Goal: Communication & Community: Participate in discussion

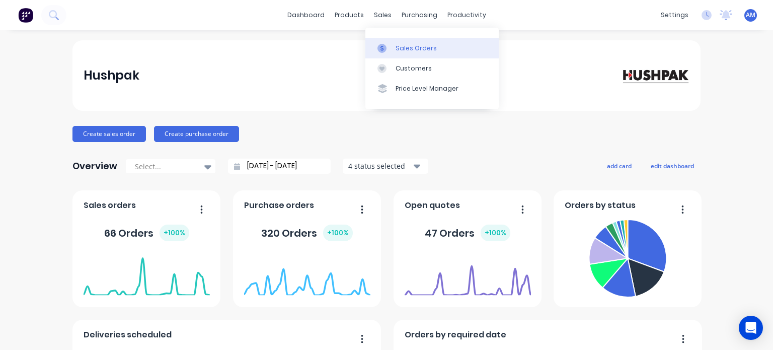
click at [400, 47] on div "Sales Orders" at bounding box center [416, 48] width 41 height 9
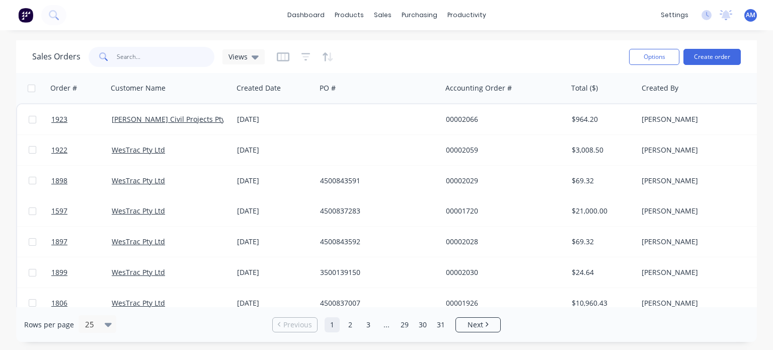
click at [143, 60] on input "text" at bounding box center [166, 57] width 98 height 20
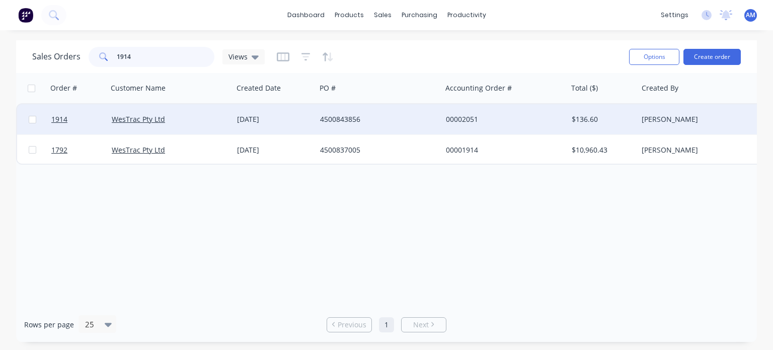
type input "1914"
click at [259, 121] on div "[DATE]" at bounding box center [274, 119] width 75 height 10
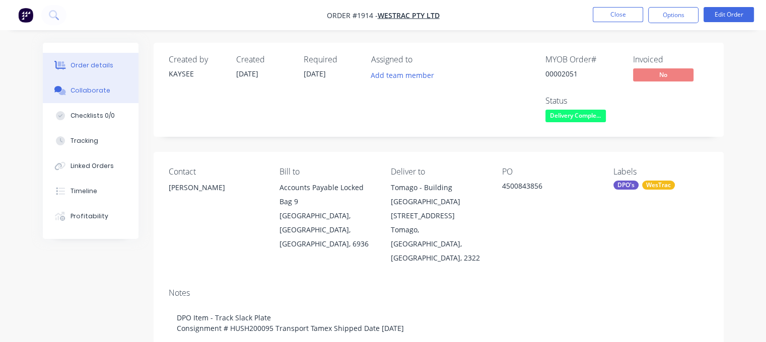
click at [86, 87] on div "Collaborate" at bounding box center [90, 90] width 40 height 9
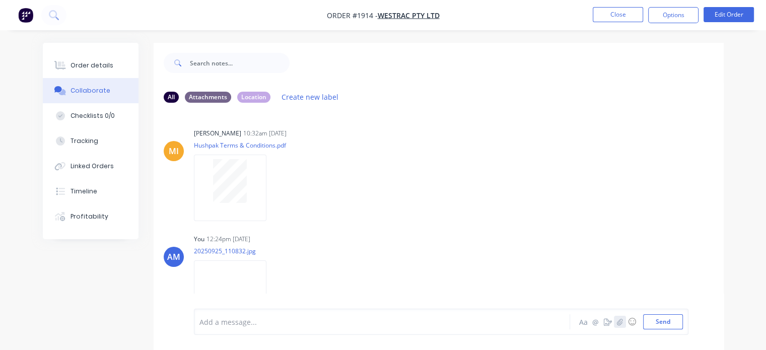
click at [619, 320] on icon "button" at bounding box center [619, 321] width 6 height 7
click at [666, 324] on button "Send" at bounding box center [663, 321] width 40 height 15
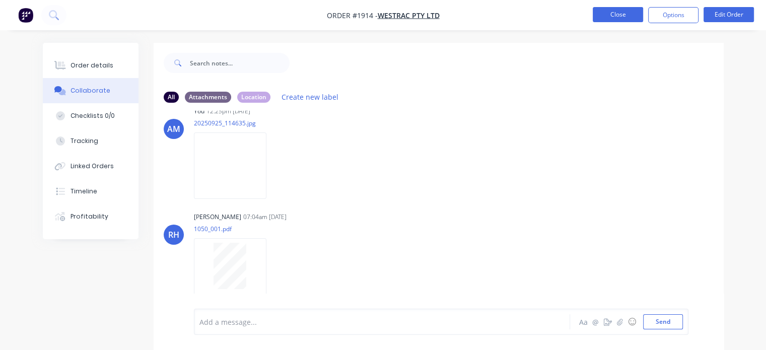
click at [604, 11] on button "Close" at bounding box center [618, 14] width 50 height 15
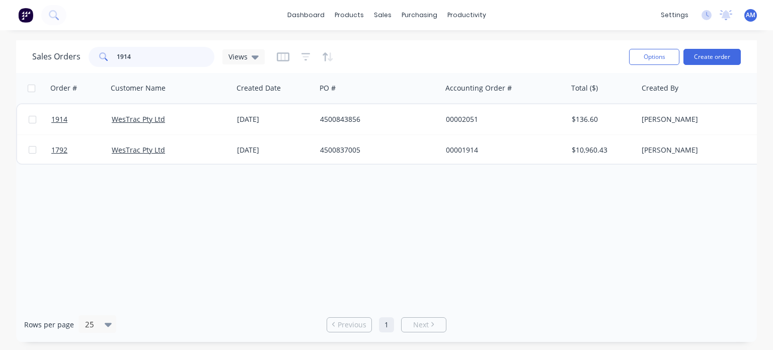
click at [154, 60] on input "1914" at bounding box center [166, 57] width 98 height 20
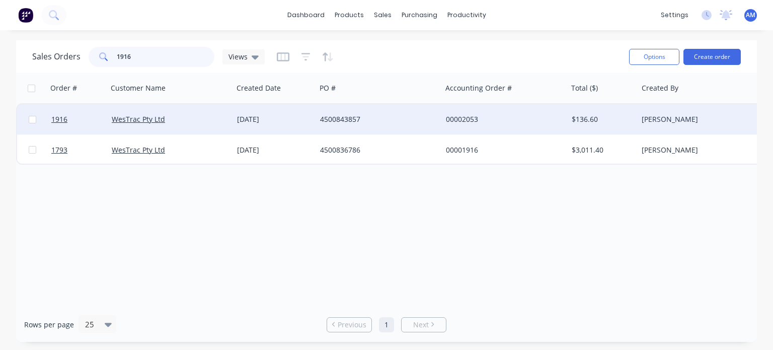
type input "1916"
click at [237, 118] on div "[DATE]" at bounding box center [274, 119] width 75 height 10
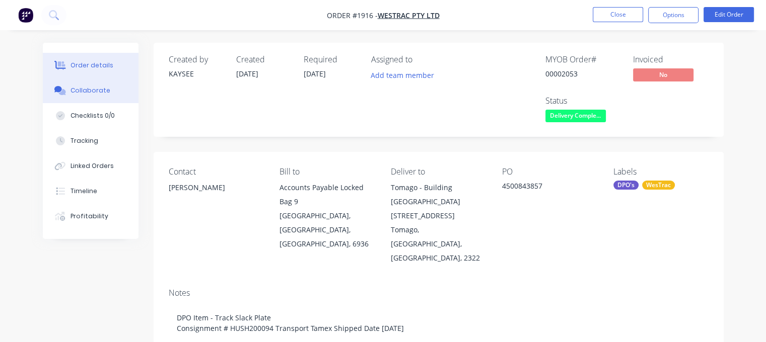
click at [101, 89] on div "Collaborate" at bounding box center [90, 90] width 40 height 9
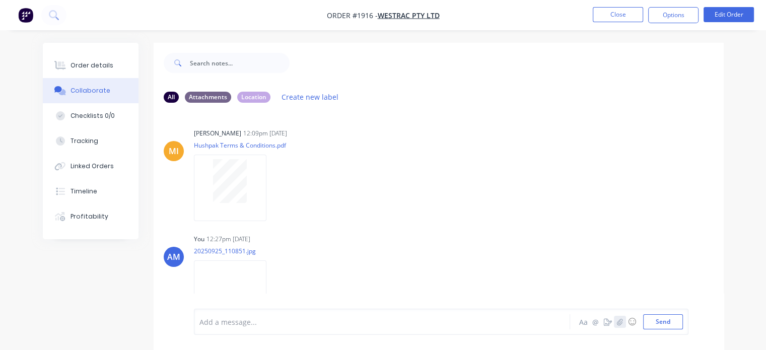
click at [624, 323] on button "button" at bounding box center [620, 322] width 12 height 12
click at [649, 318] on button "Send" at bounding box center [663, 321] width 40 height 15
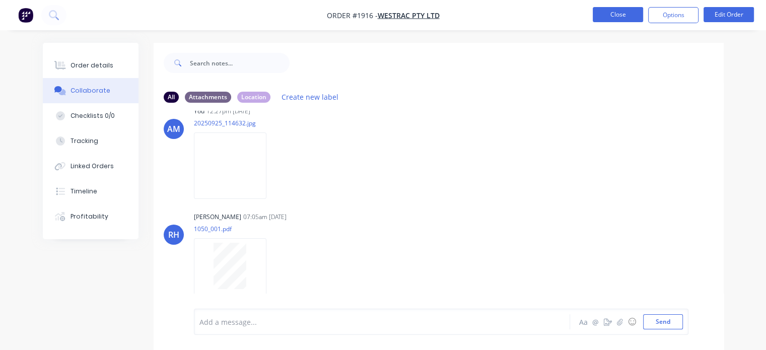
click at [620, 18] on button "Close" at bounding box center [618, 14] width 50 height 15
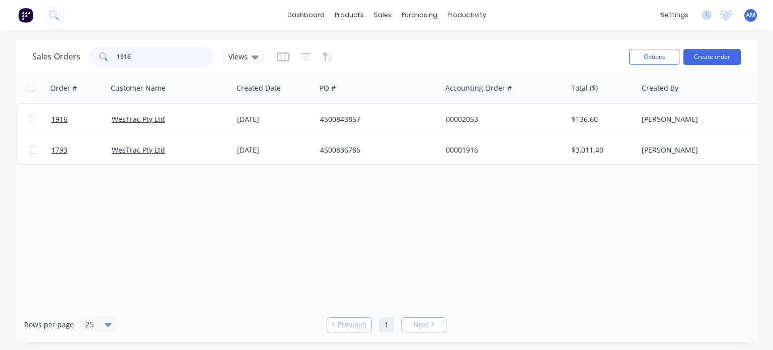
drag, startPoint x: 135, startPoint y: 58, endPoint x: 91, endPoint y: 56, distance: 44.4
click at [91, 56] on div "1916" at bounding box center [152, 57] width 126 height 20
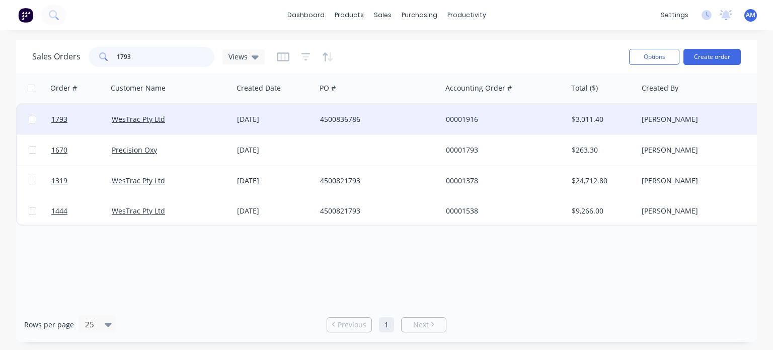
type input "1793"
click at [331, 131] on div "4500836786" at bounding box center [379, 119] width 126 height 30
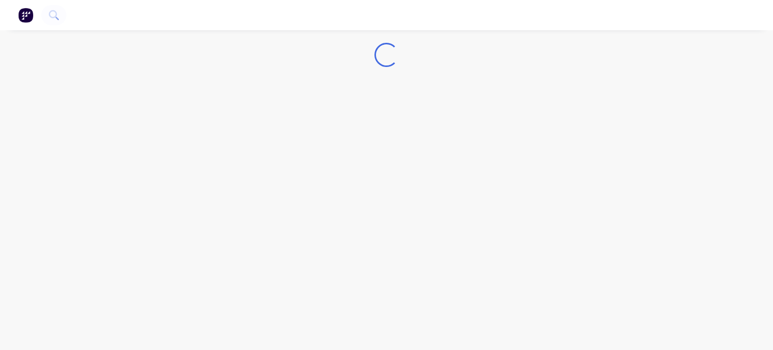
click at [331, 131] on div "Loading..." at bounding box center [386, 175] width 773 height 350
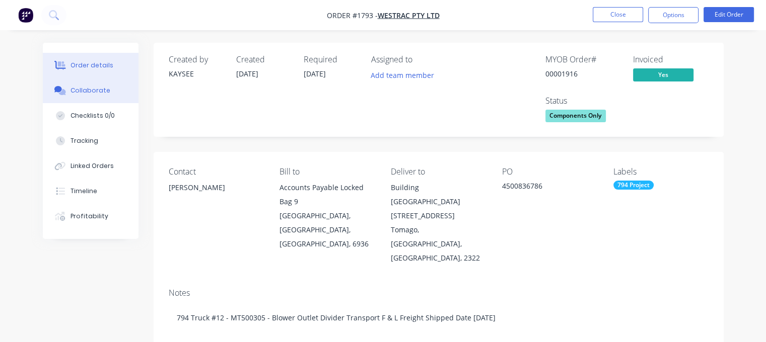
click at [99, 89] on div "Collaborate" at bounding box center [90, 90] width 40 height 9
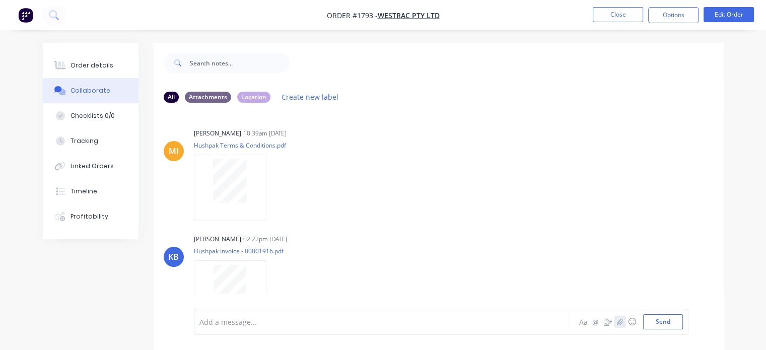
click at [619, 322] on icon "button" at bounding box center [619, 321] width 6 height 7
click at [651, 319] on button "Send" at bounding box center [663, 321] width 40 height 15
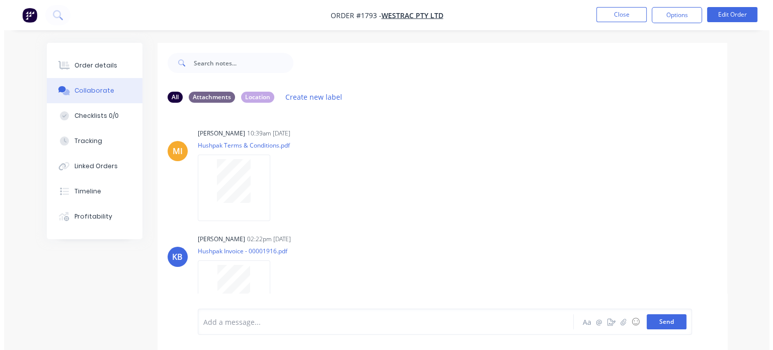
scroll to position [445, 0]
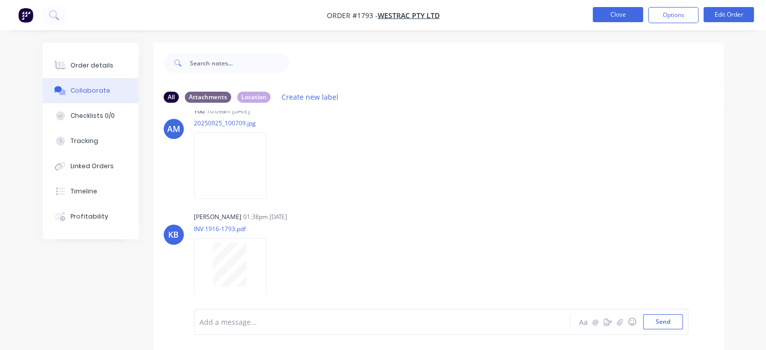
click at [617, 13] on button "Close" at bounding box center [618, 14] width 50 height 15
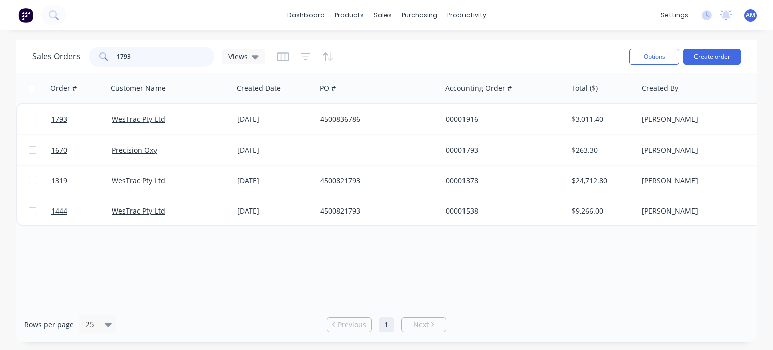
drag, startPoint x: 134, startPoint y: 56, endPoint x: 99, endPoint y: 56, distance: 35.2
click at [99, 56] on div "1793" at bounding box center [152, 57] width 126 height 20
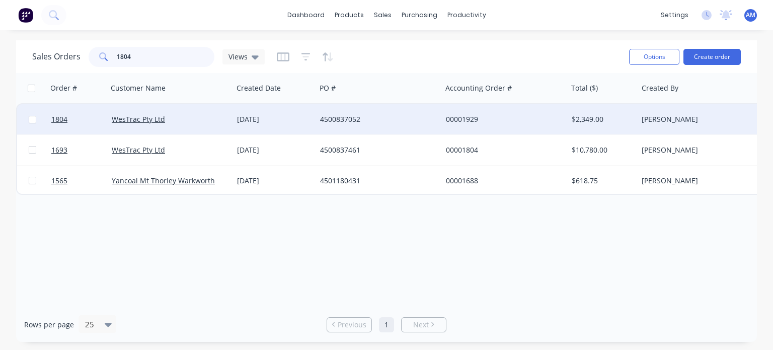
type input "1804"
click at [356, 121] on div "4500837052" at bounding box center [376, 119] width 112 height 10
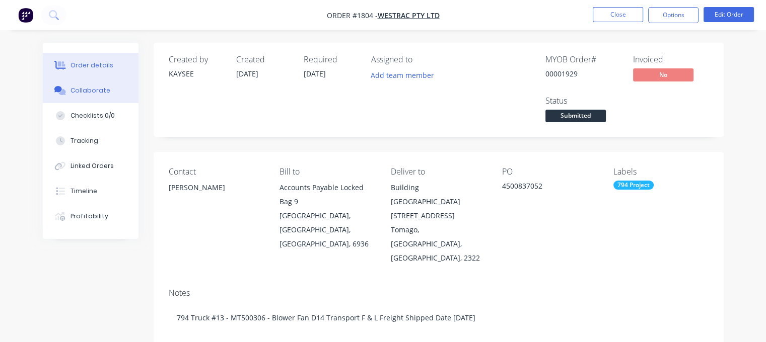
click at [106, 91] on div "Collaborate" at bounding box center [90, 90] width 40 height 9
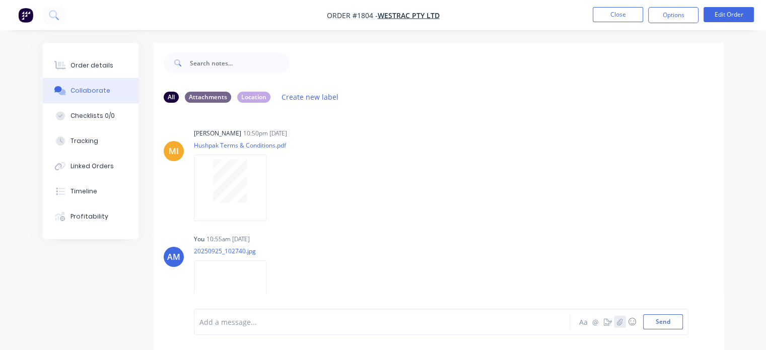
click at [619, 324] on icon "button" at bounding box center [620, 321] width 6 height 7
click at [614, 15] on button "Close" at bounding box center [618, 14] width 50 height 15
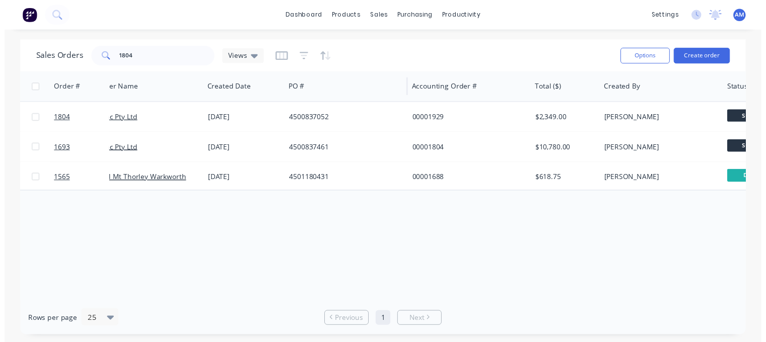
scroll to position [0, 30]
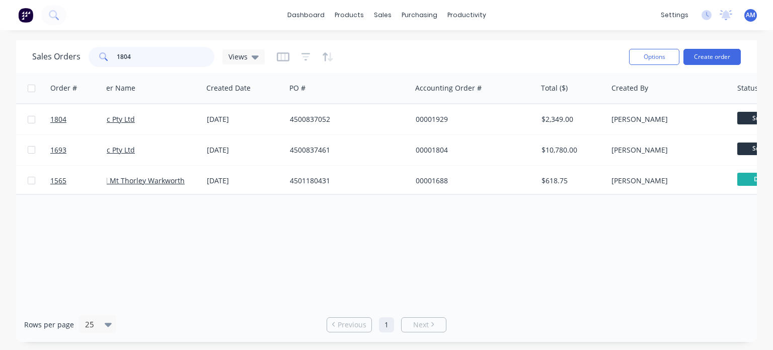
drag, startPoint x: 131, startPoint y: 54, endPoint x: 96, endPoint y: 53, distance: 35.3
click at [96, 53] on div "1804" at bounding box center [152, 57] width 126 height 20
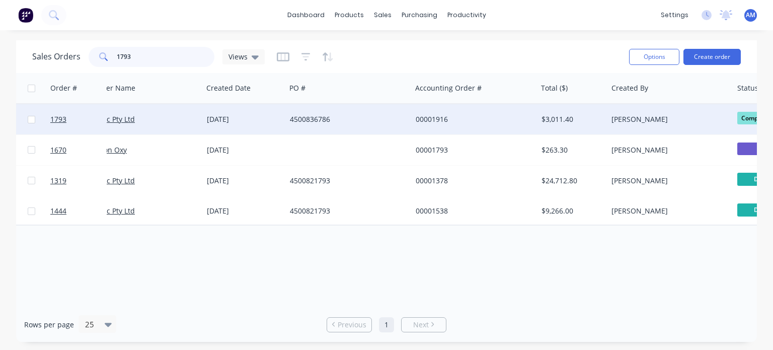
type input "1793"
click at [297, 129] on div "4500836786" at bounding box center [349, 119] width 126 height 30
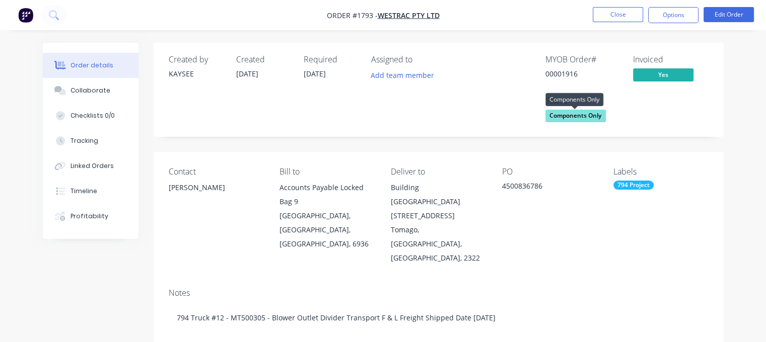
click at [574, 116] on span "Components Only" at bounding box center [575, 116] width 60 height 13
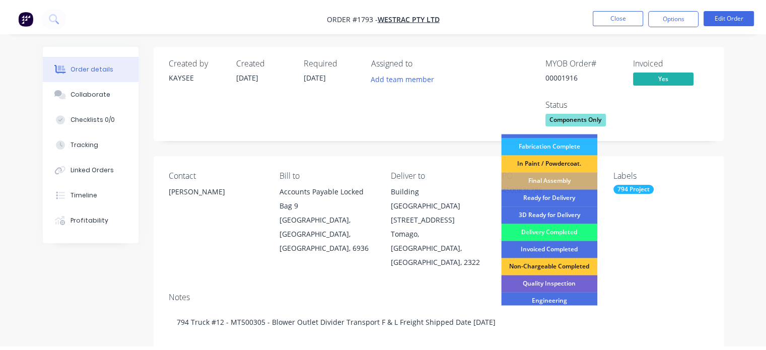
scroll to position [134, 0]
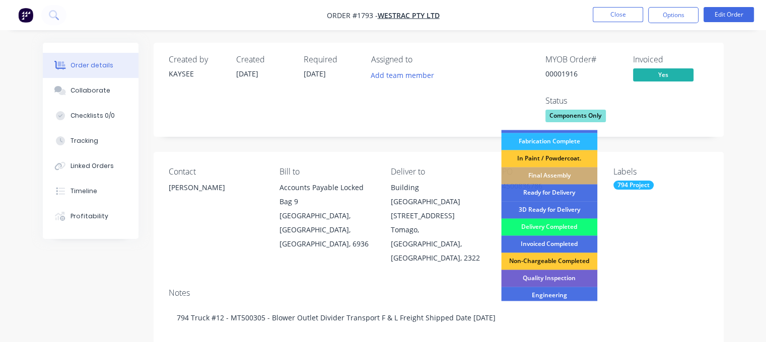
click at [573, 224] on div "Delivery Completed" at bounding box center [549, 226] width 96 height 17
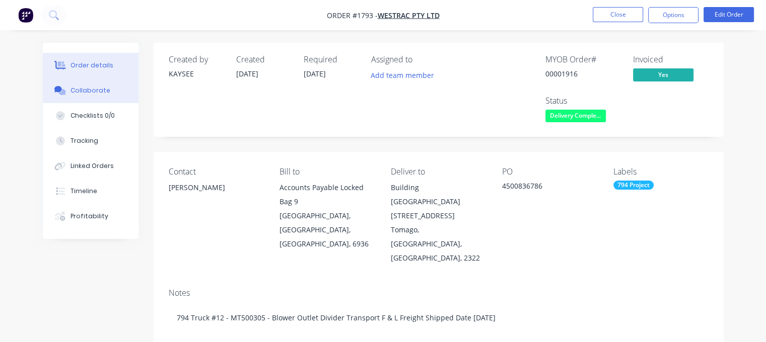
click at [86, 92] on div "Collaborate" at bounding box center [90, 90] width 40 height 9
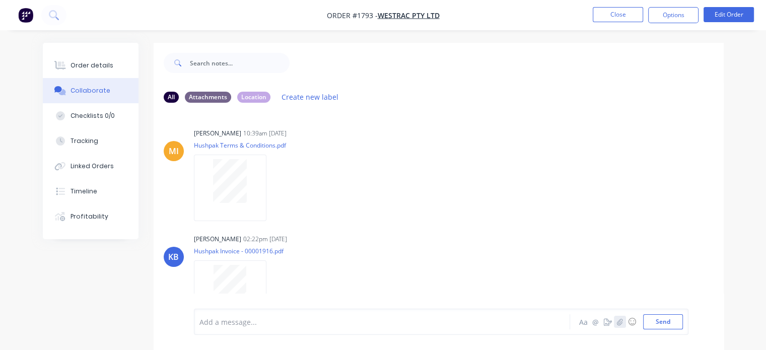
click at [620, 324] on icon "button" at bounding box center [620, 321] width 6 height 7
click at [659, 322] on button "Send" at bounding box center [663, 321] width 40 height 15
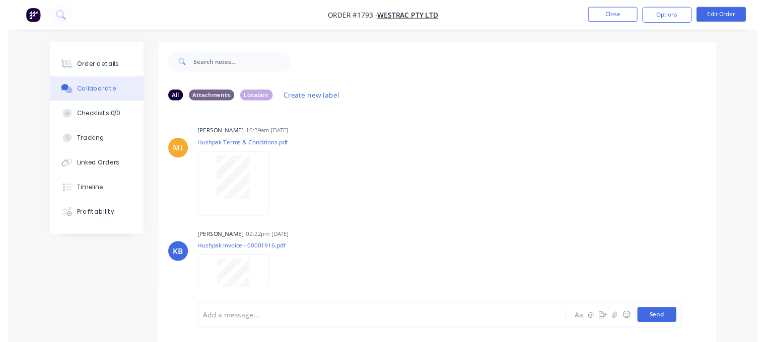
scroll to position [551, 0]
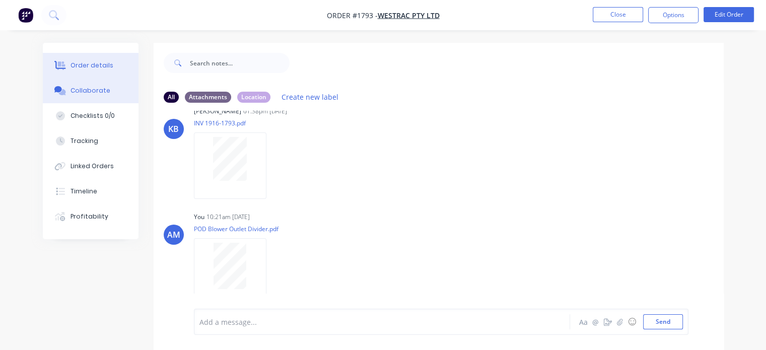
click at [109, 64] on button "Order details" at bounding box center [91, 65] width 96 height 25
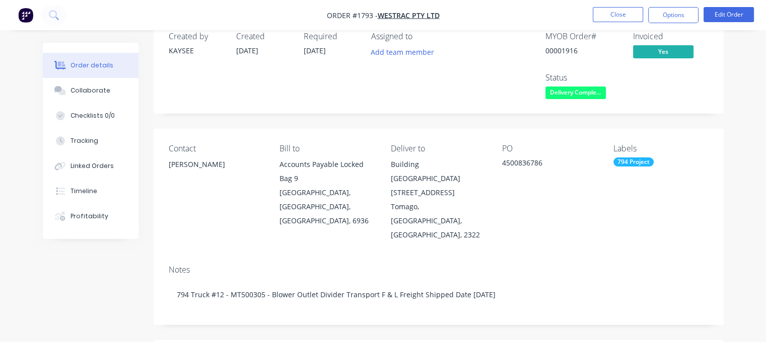
scroll to position [8, 0]
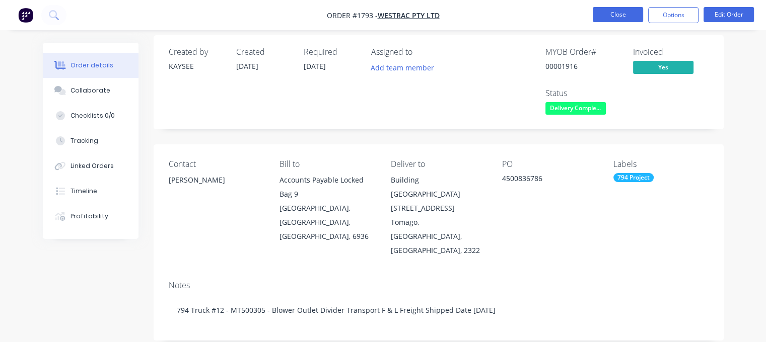
click at [631, 14] on button "Close" at bounding box center [618, 14] width 50 height 15
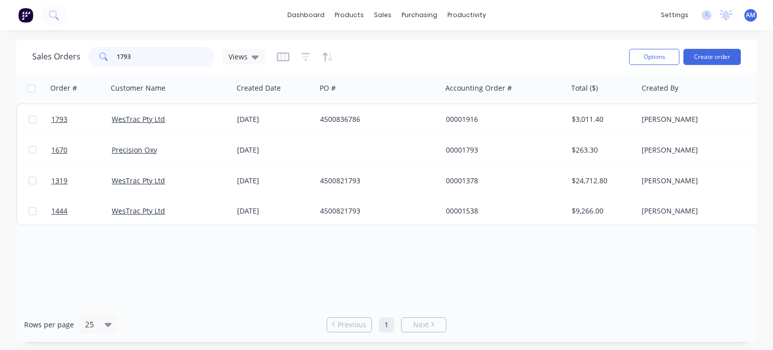
drag, startPoint x: 141, startPoint y: 58, endPoint x: 101, endPoint y: 56, distance: 40.9
click at [101, 56] on div "1793" at bounding box center [152, 57] width 126 height 20
paste input "4500837240"
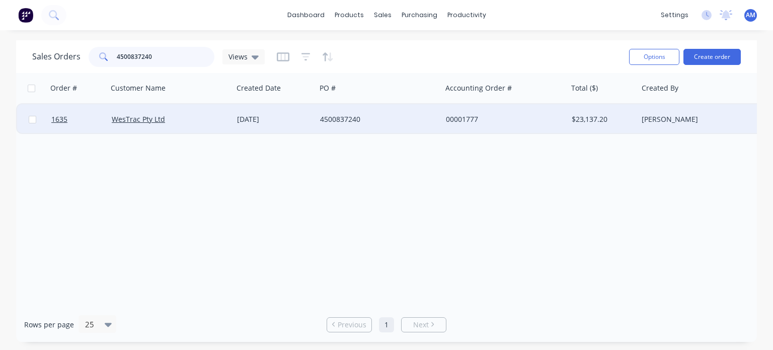
type input "4500837240"
click at [295, 115] on div "[DATE]" at bounding box center [274, 119] width 75 height 10
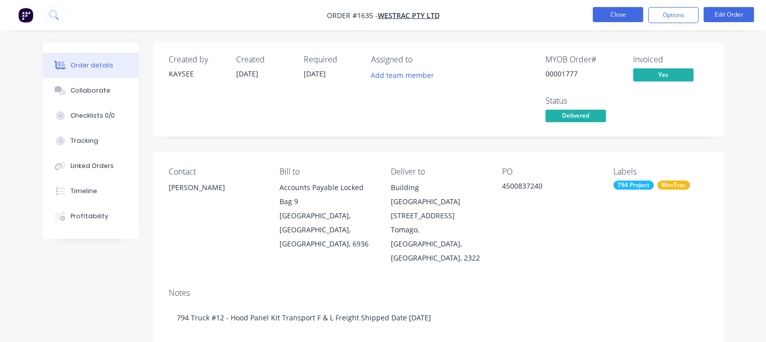
click at [611, 14] on button "Close" at bounding box center [618, 14] width 50 height 15
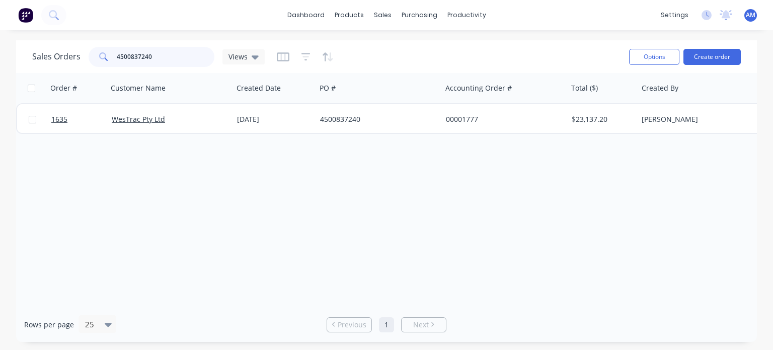
drag, startPoint x: 154, startPoint y: 54, endPoint x: 113, endPoint y: 53, distance: 41.3
click at [113, 53] on div "4500837240" at bounding box center [152, 57] width 126 height 20
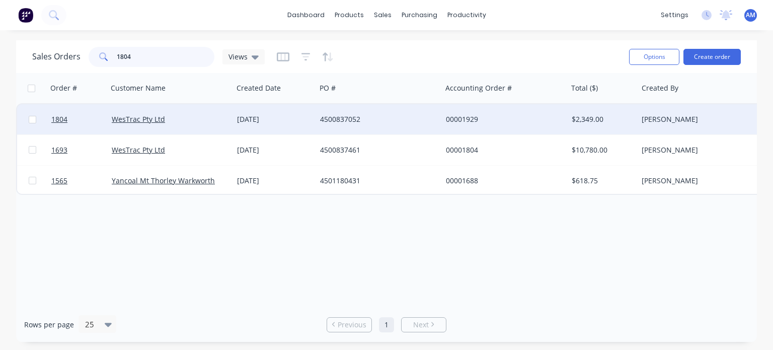
type input "1804"
click at [352, 118] on div "4500837052" at bounding box center [376, 119] width 112 height 10
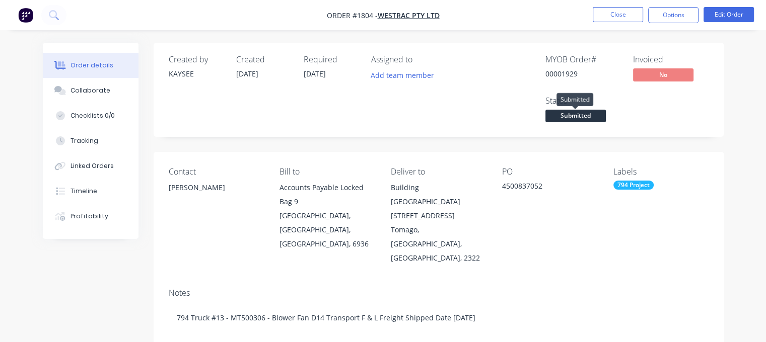
click at [581, 116] on span "Submitted" at bounding box center [575, 116] width 60 height 13
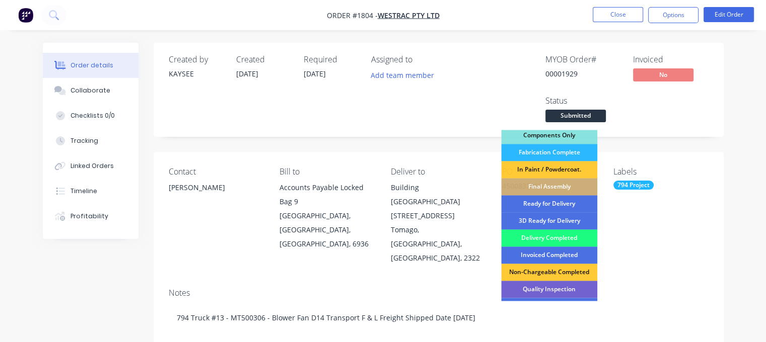
scroll to position [131, 0]
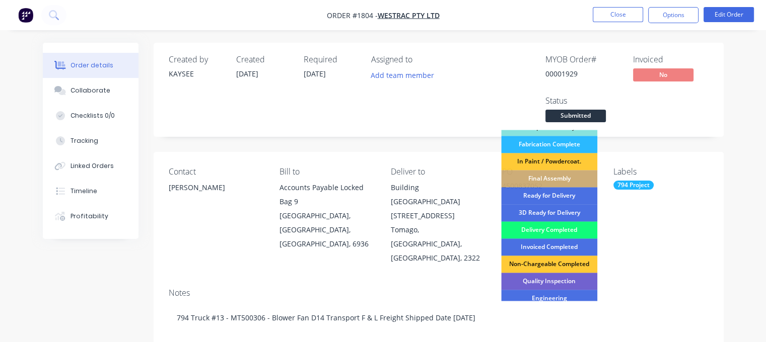
click at [556, 232] on div "Delivery Completed" at bounding box center [549, 229] width 96 height 17
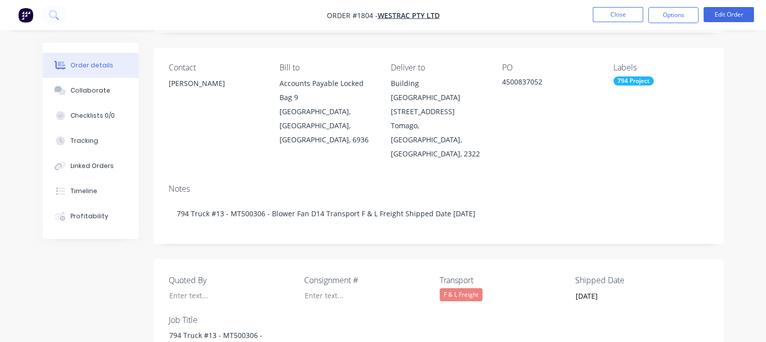
scroll to position [102, 0]
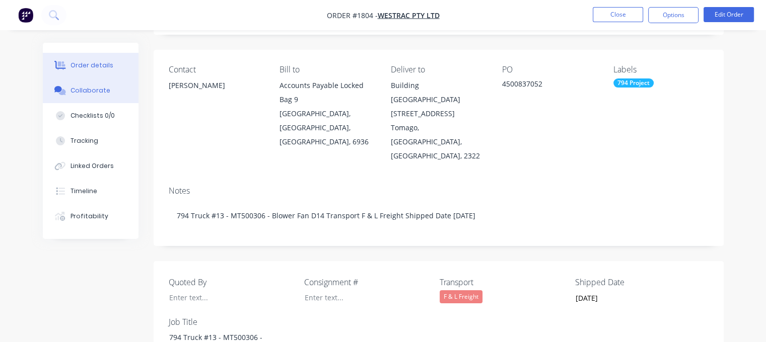
click at [92, 90] on div "Collaborate" at bounding box center [90, 90] width 40 height 9
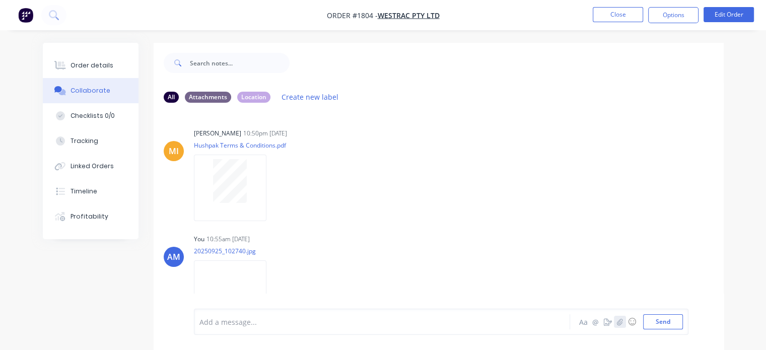
click at [618, 323] on icon "button" at bounding box center [620, 321] width 6 height 7
click at [669, 319] on button "Send" at bounding box center [663, 321] width 40 height 15
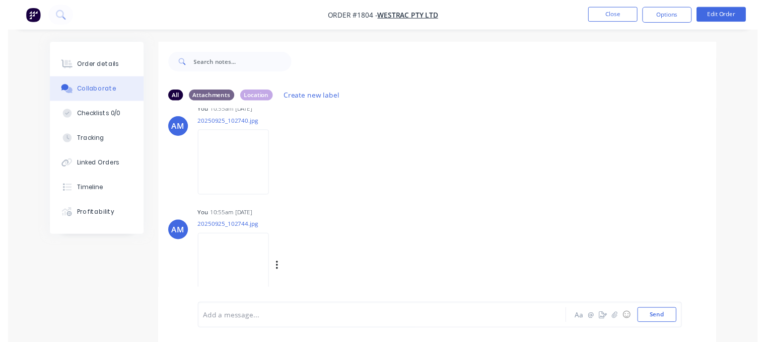
scroll to position [159, 0]
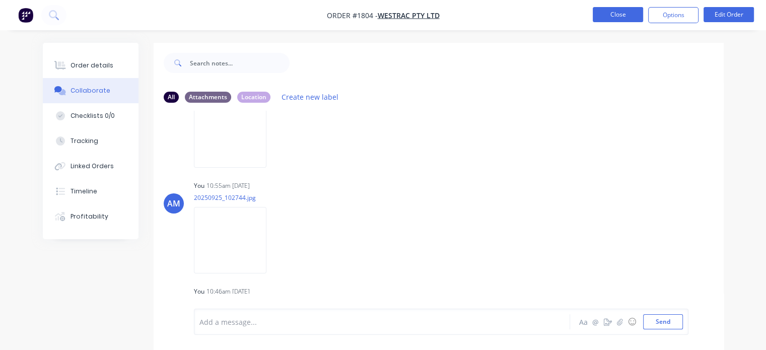
click at [614, 19] on button "Close" at bounding box center [618, 14] width 50 height 15
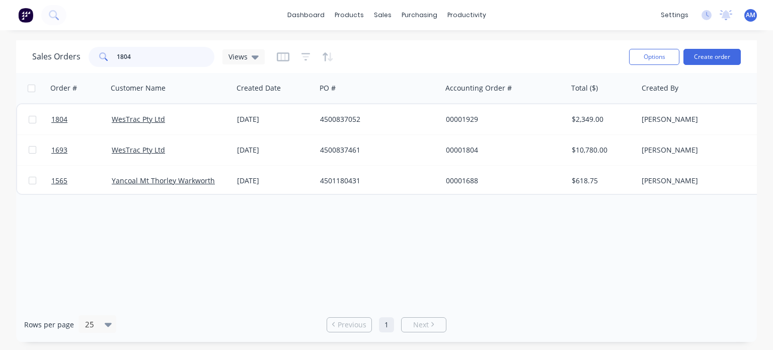
drag, startPoint x: 134, startPoint y: 58, endPoint x: 91, endPoint y: 52, distance: 43.1
click at [91, 52] on div "1804" at bounding box center [152, 57] width 126 height 20
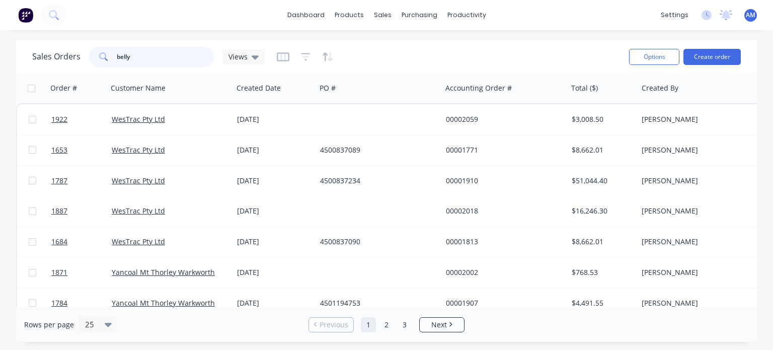
drag, startPoint x: 144, startPoint y: 59, endPoint x: 103, endPoint y: 56, distance: 41.4
click at [103, 56] on div "belly" at bounding box center [152, 57] width 126 height 20
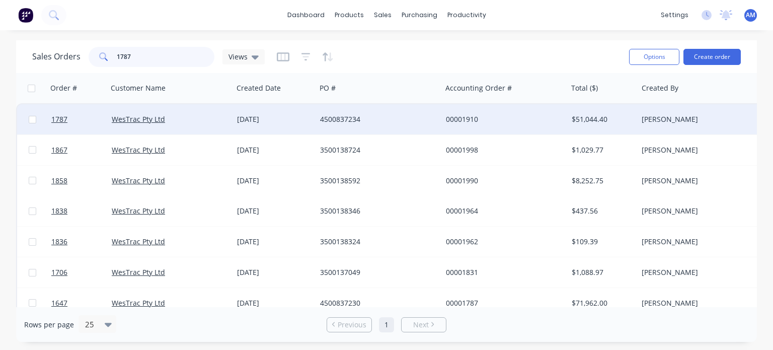
type input "1787"
click at [312, 116] on div "[DATE]" at bounding box center [274, 119] width 83 height 30
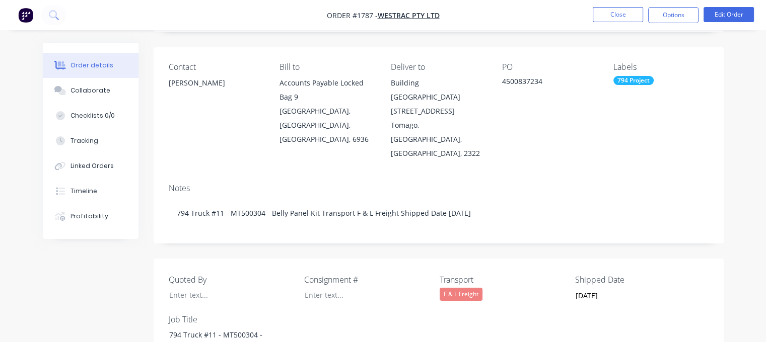
scroll to position [108, 0]
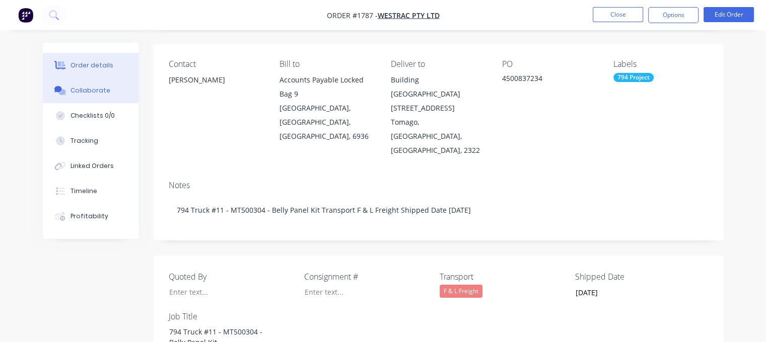
click at [85, 88] on div "Collaborate" at bounding box center [90, 90] width 40 height 9
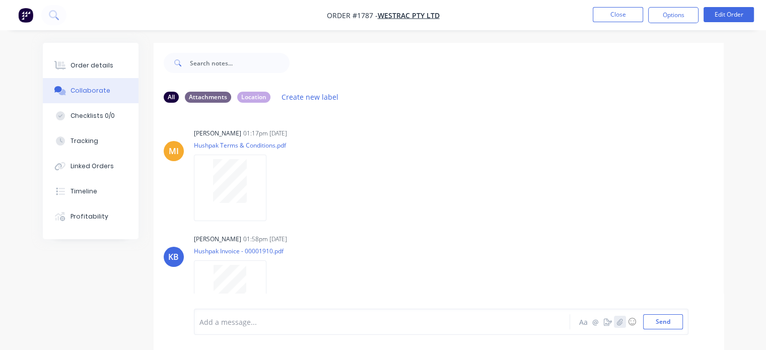
click at [621, 323] on icon "button" at bounding box center [619, 321] width 6 height 7
click at [670, 321] on button "Send" at bounding box center [663, 321] width 40 height 15
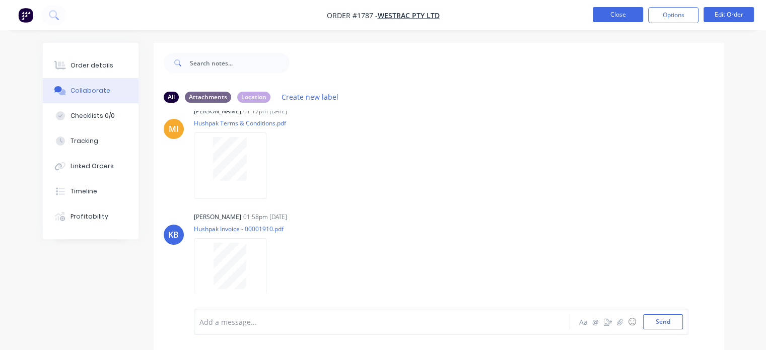
click at [615, 20] on button "Close" at bounding box center [618, 14] width 50 height 15
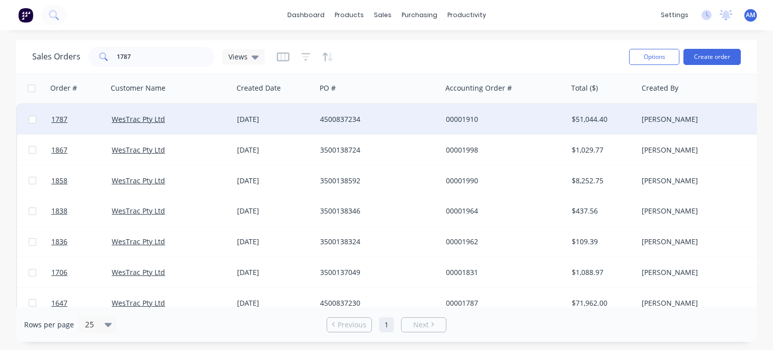
click at [352, 122] on div "4500837234" at bounding box center [376, 119] width 112 height 10
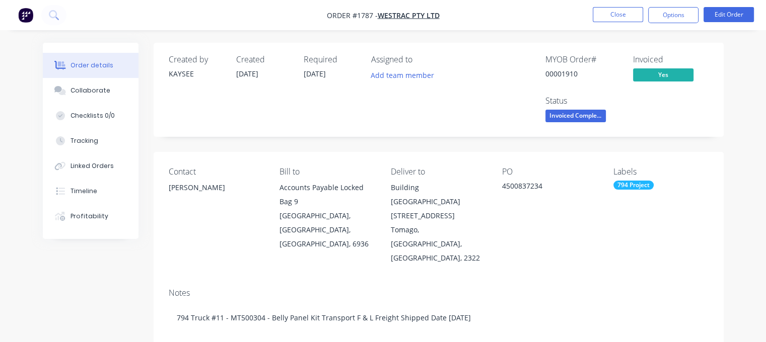
click at [352, 122] on div "Required [DATE]" at bounding box center [331, 90] width 55 height 70
click at [101, 90] on div "Collaborate" at bounding box center [90, 90] width 40 height 9
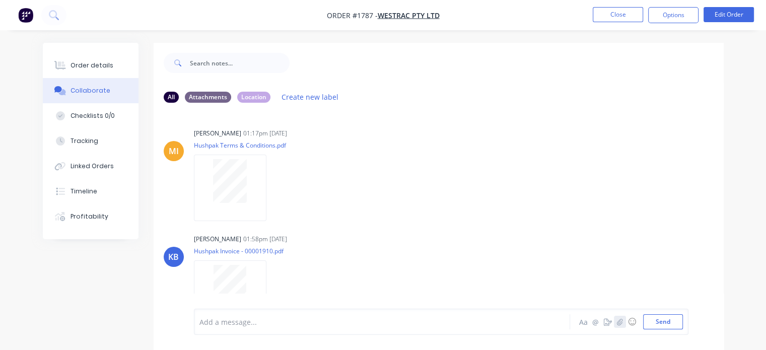
click at [620, 322] on icon "button" at bounding box center [619, 321] width 6 height 7
click at [657, 319] on button "Send" at bounding box center [663, 321] width 40 height 15
